Goal: Task Accomplishment & Management: Use online tool/utility

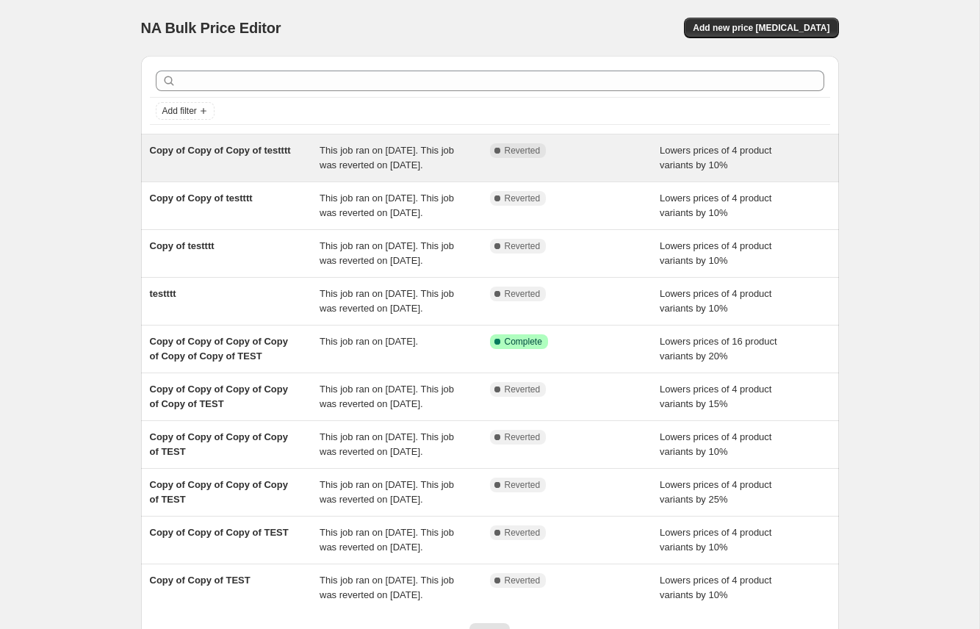
click at [572, 148] on div "Complete Reverted" at bounding box center [564, 150] width 148 height 15
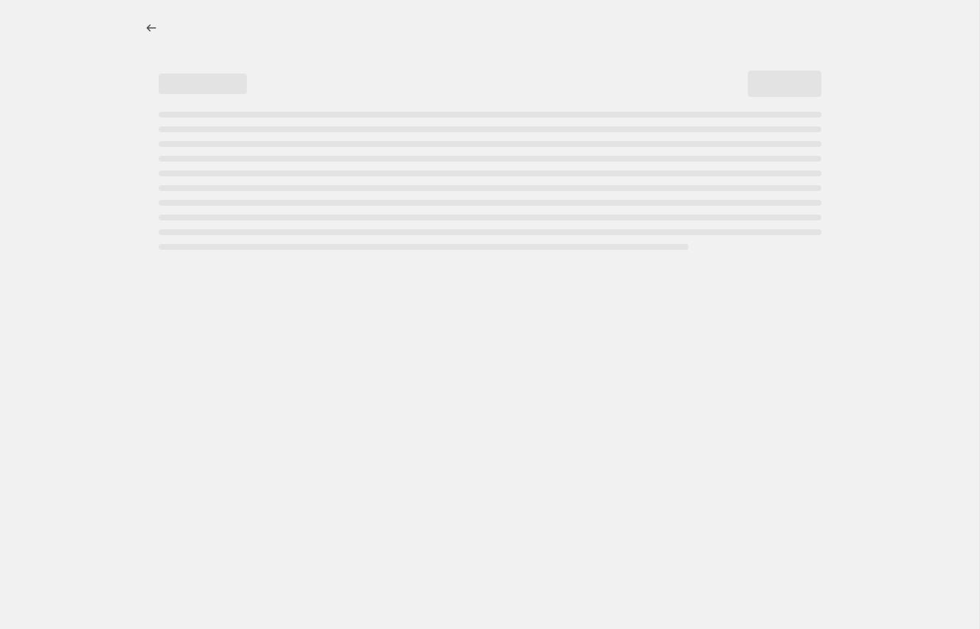
select select "percentage"
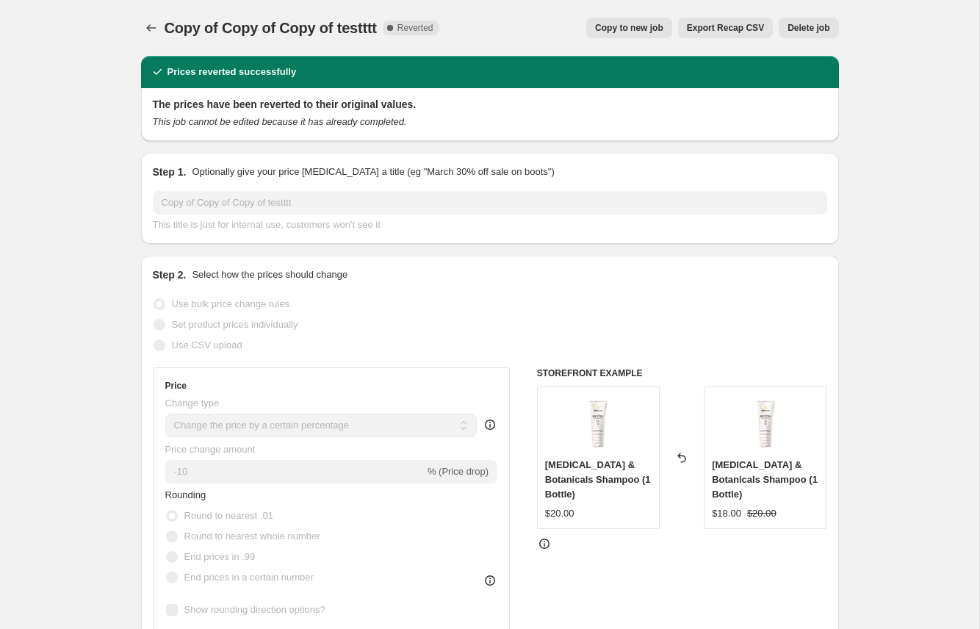
click at [619, 30] on span "Copy to new job" at bounding box center [629, 28] width 68 height 12
select select "percentage"
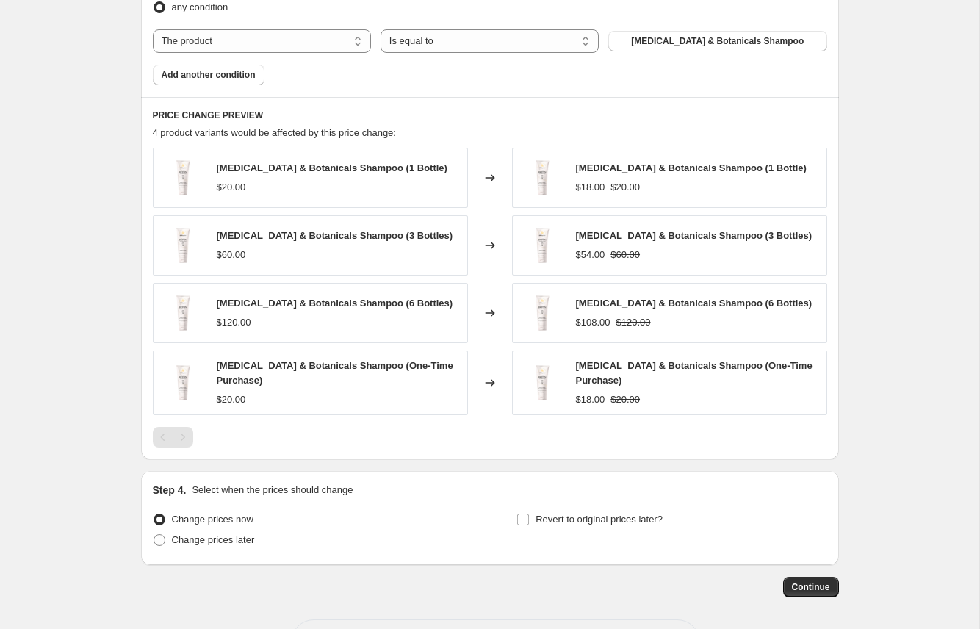
scroll to position [504, 0]
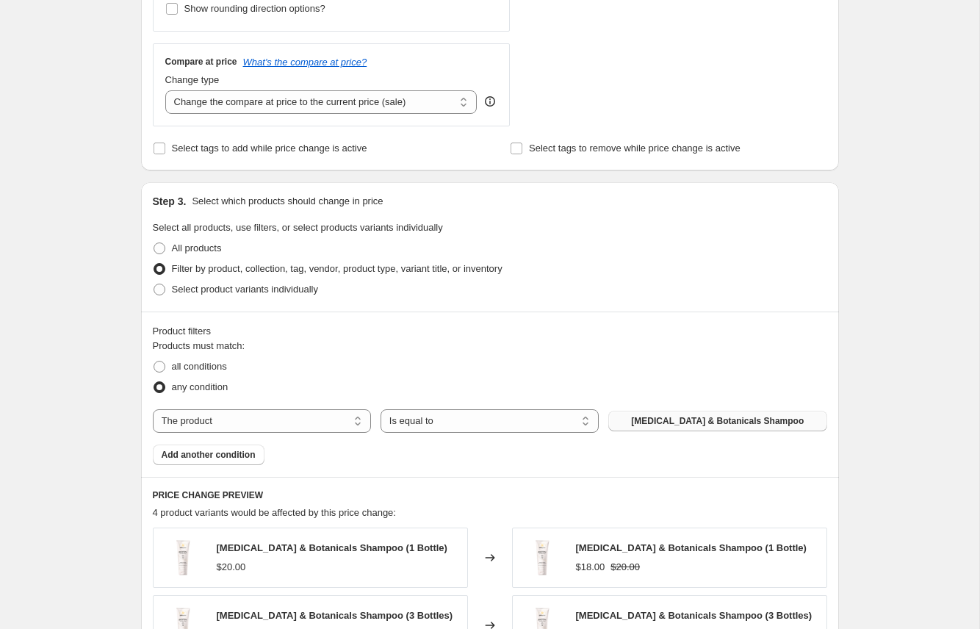
click at [702, 425] on button "[MEDICAL_DATA] & Botanicals Shampoo" at bounding box center [717, 421] width 218 height 21
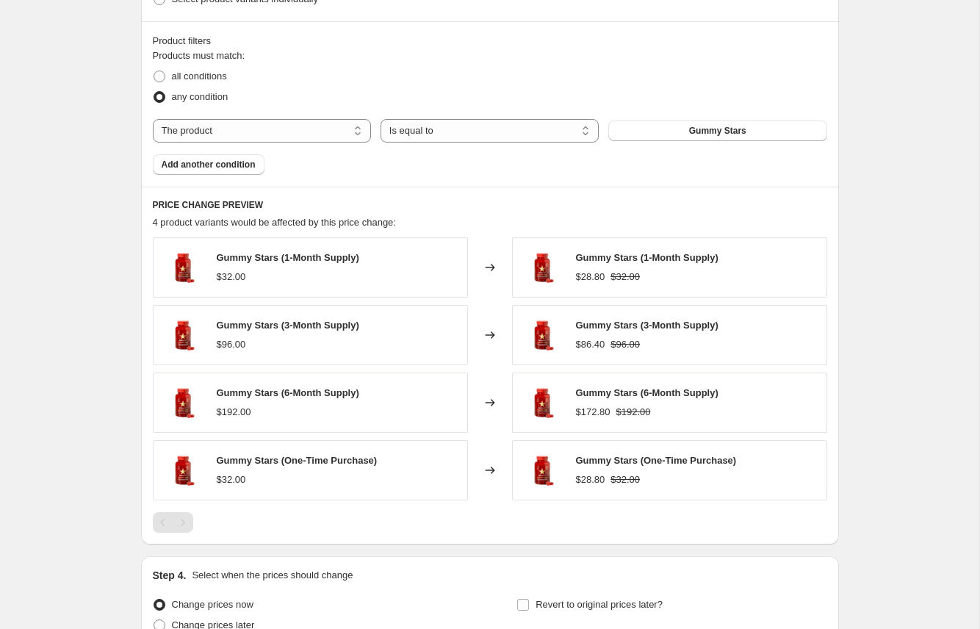
scroll to position [931, 0]
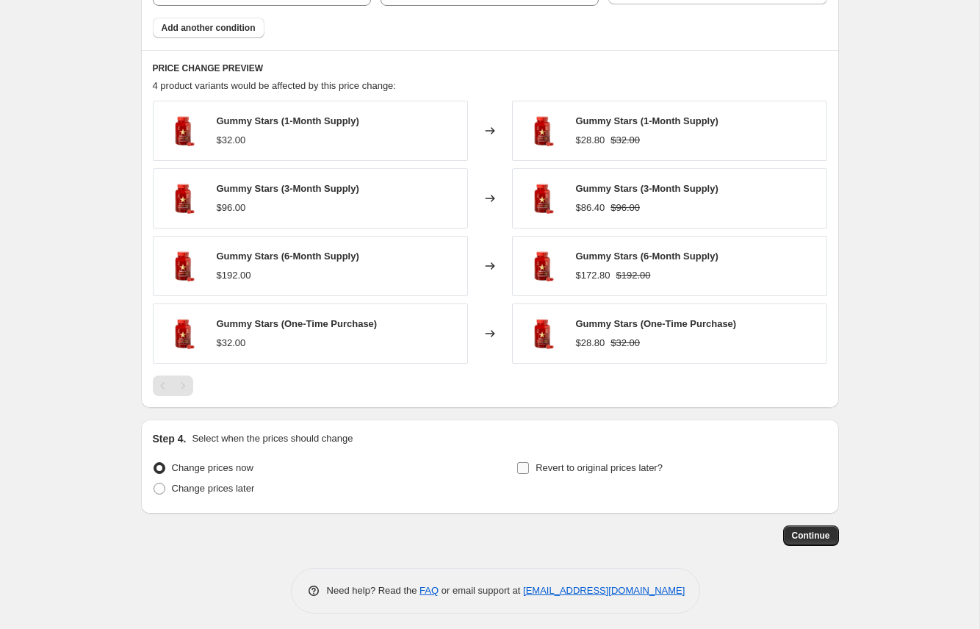
click at [557, 458] on label "Revert to original prices later?" at bounding box center [590, 468] width 146 height 21
click at [529, 462] on input "Revert to original prices later?" at bounding box center [523, 468] width 12 height 12
checkbox input "true"
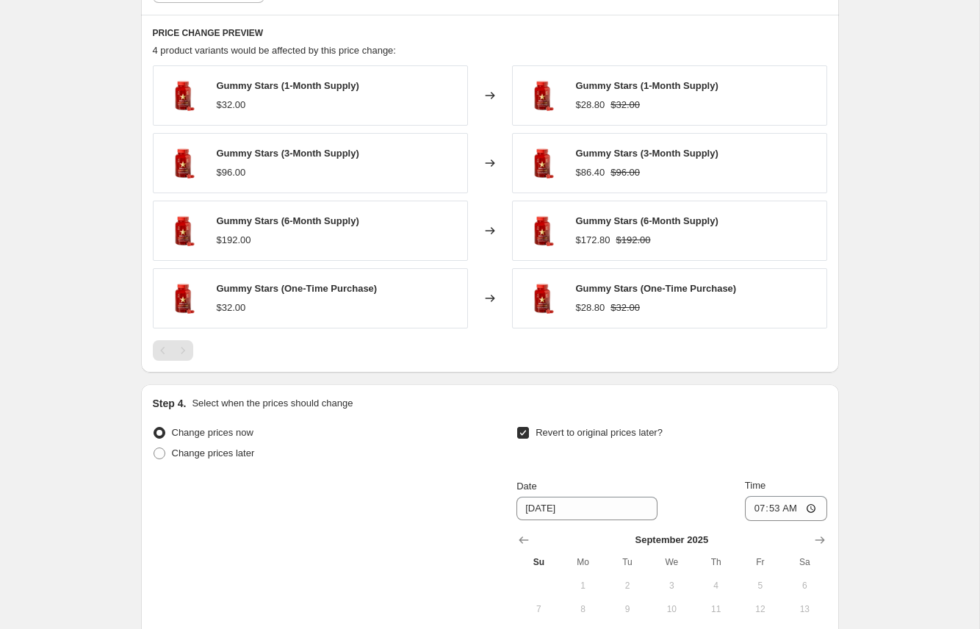
scroll to position [1183, 0]
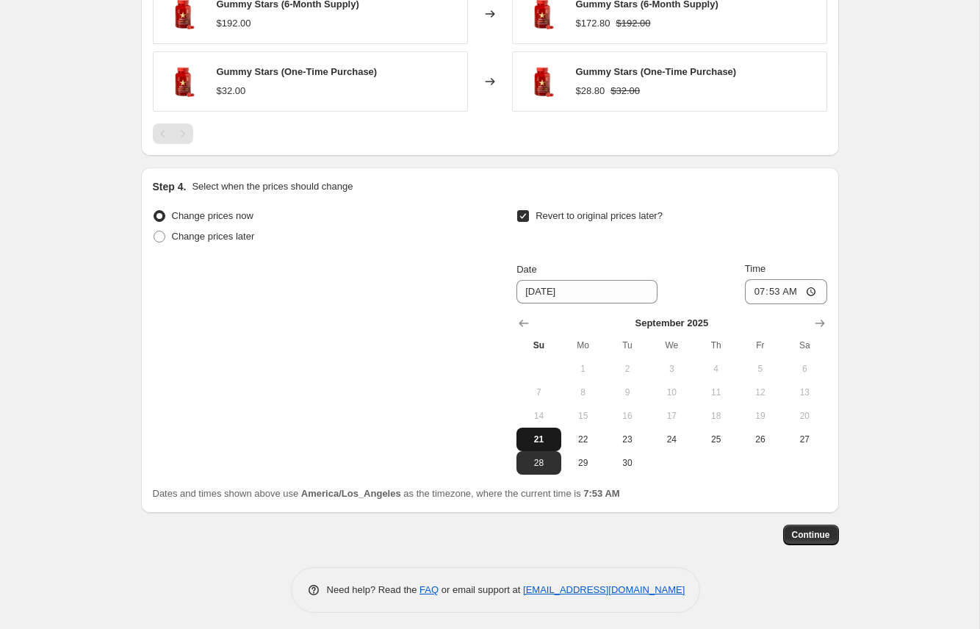
click at [546, 428] on button "21" at bounding box center [539, 440] width 44 height 24
type input "[DATE]"
click at [766, 284] on input "07:53" at bounding box center [786, 291] width 82 height 25
type input "07:56"
click at [799, 525] on button "Continue" at bounding box center [811, 535] width 56 height 21
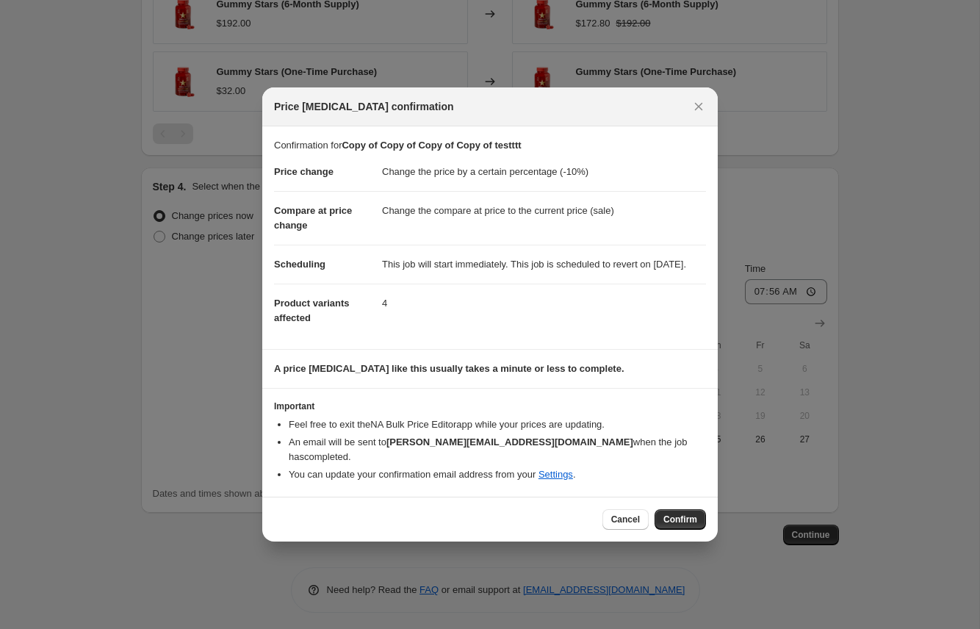
click at [665, 507] on div "Cancel Confirm" at bounding box center [490, 519] width 456 height 45
click at [658, 527] on button "Confirm" at bounding box center [680, 519] width 51 height 21
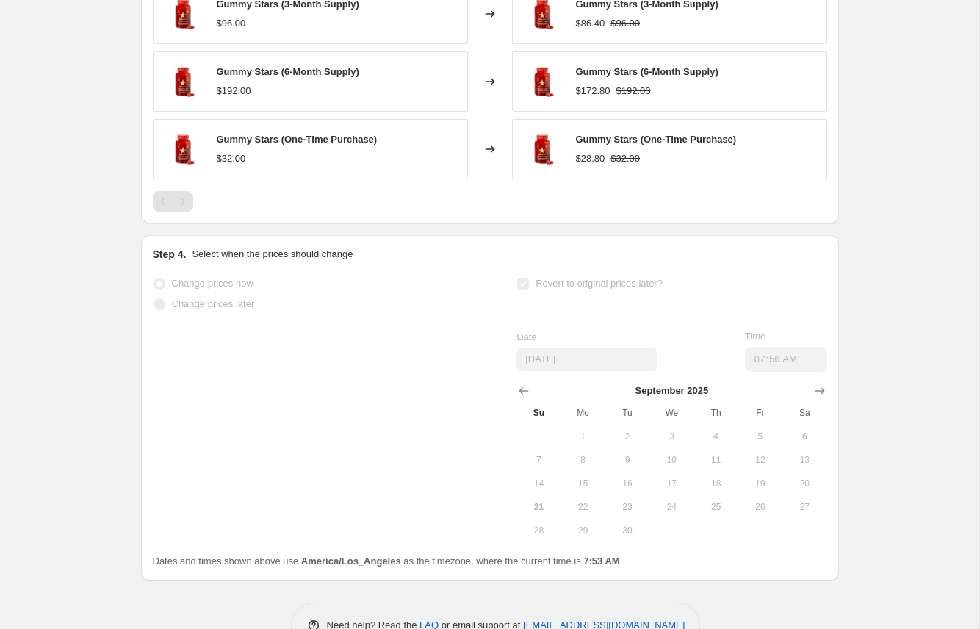
select select "percentage"
